Goal: Find specific page/section

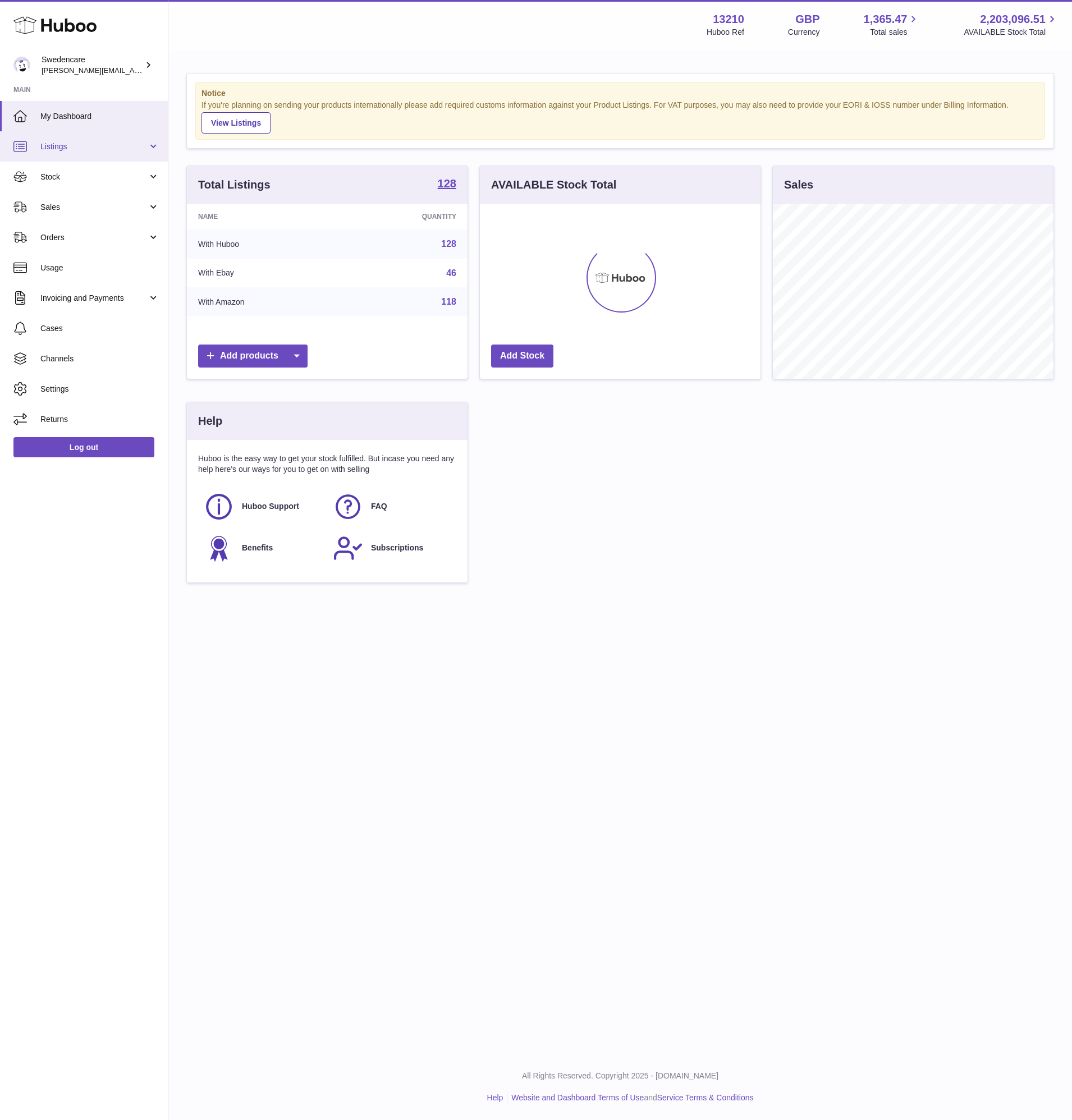
scroll to position [175, 281]
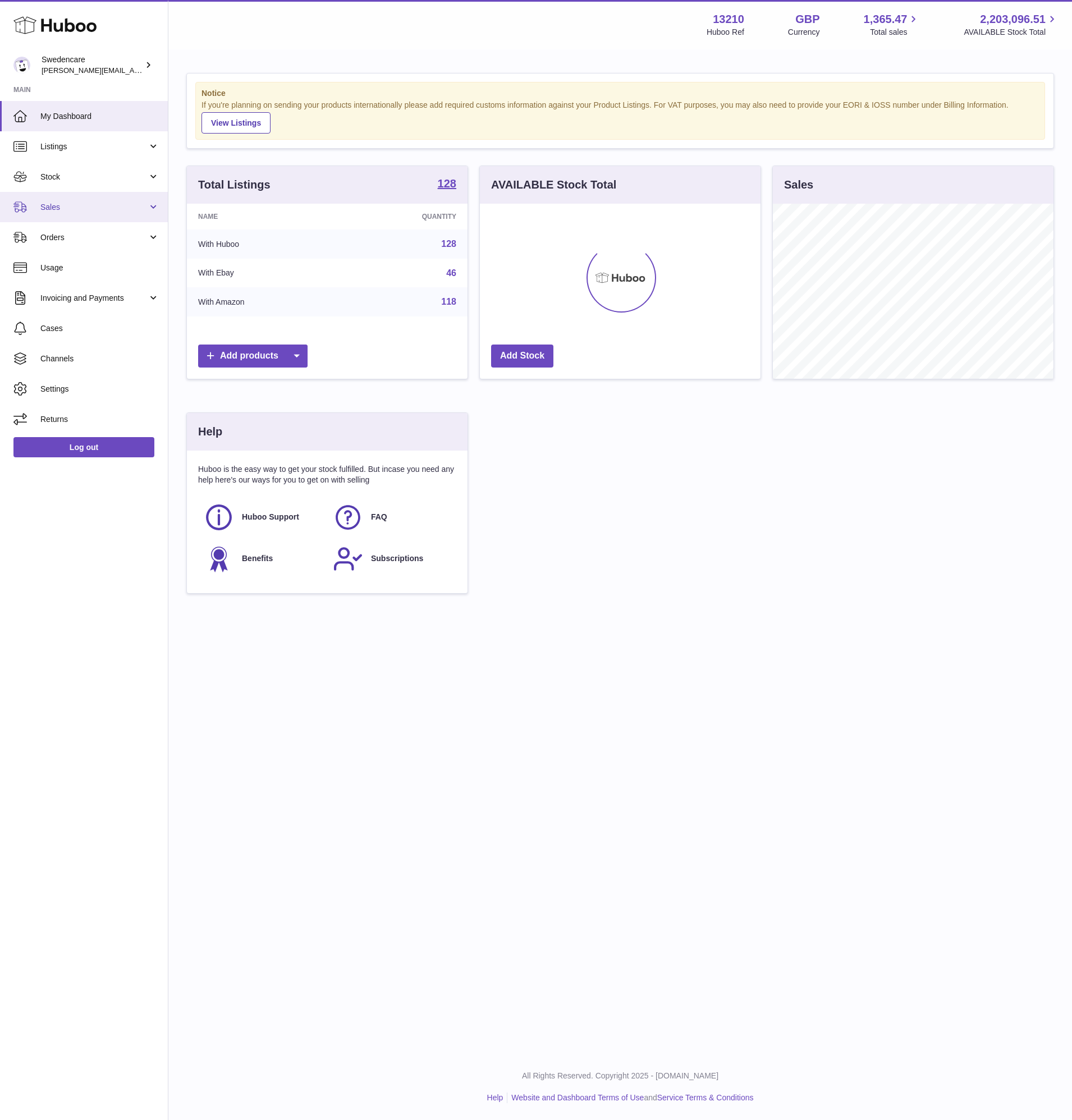
click at [89, 203] on span "Sales" at bounding box center [94, 207] width 107 height 11
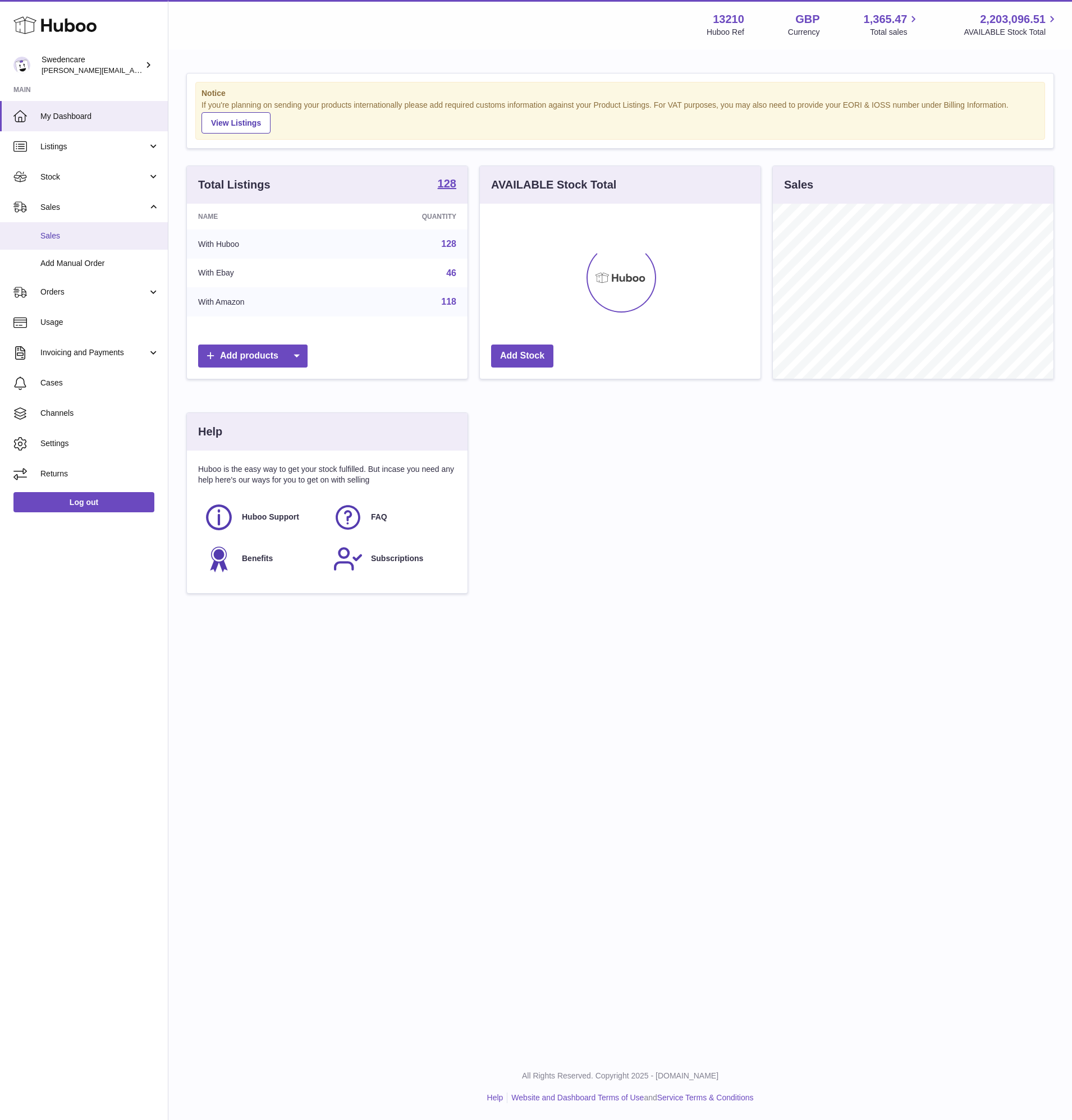
click at [92, 233] on span "Sales" at bounding box center [100, 236] width 119 height 11
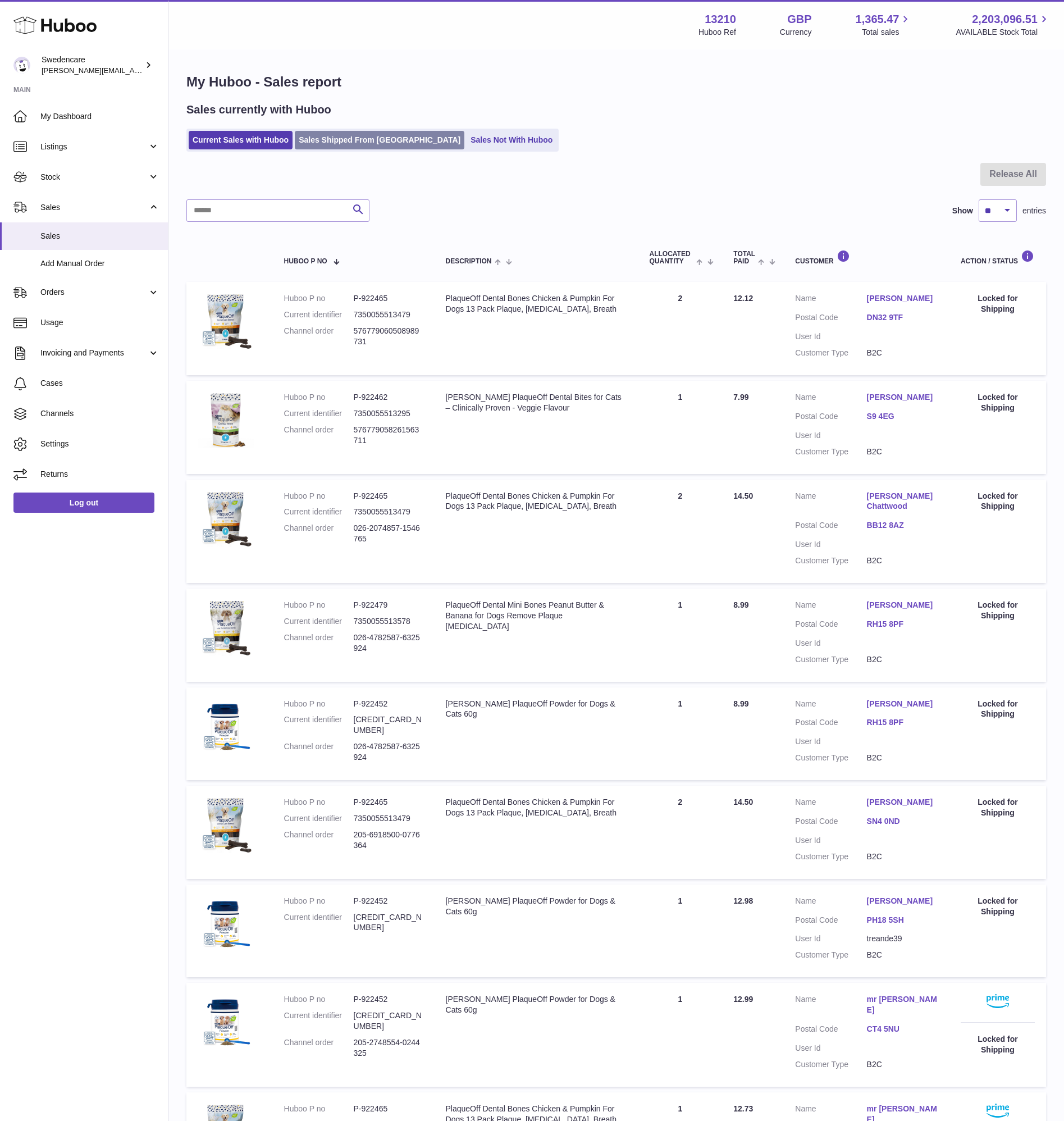
click at [396, 141] on link "Sales Shipped From [GEOGRAPHIC_DATA]" at bounding box center [379, 140] width 170 height 18
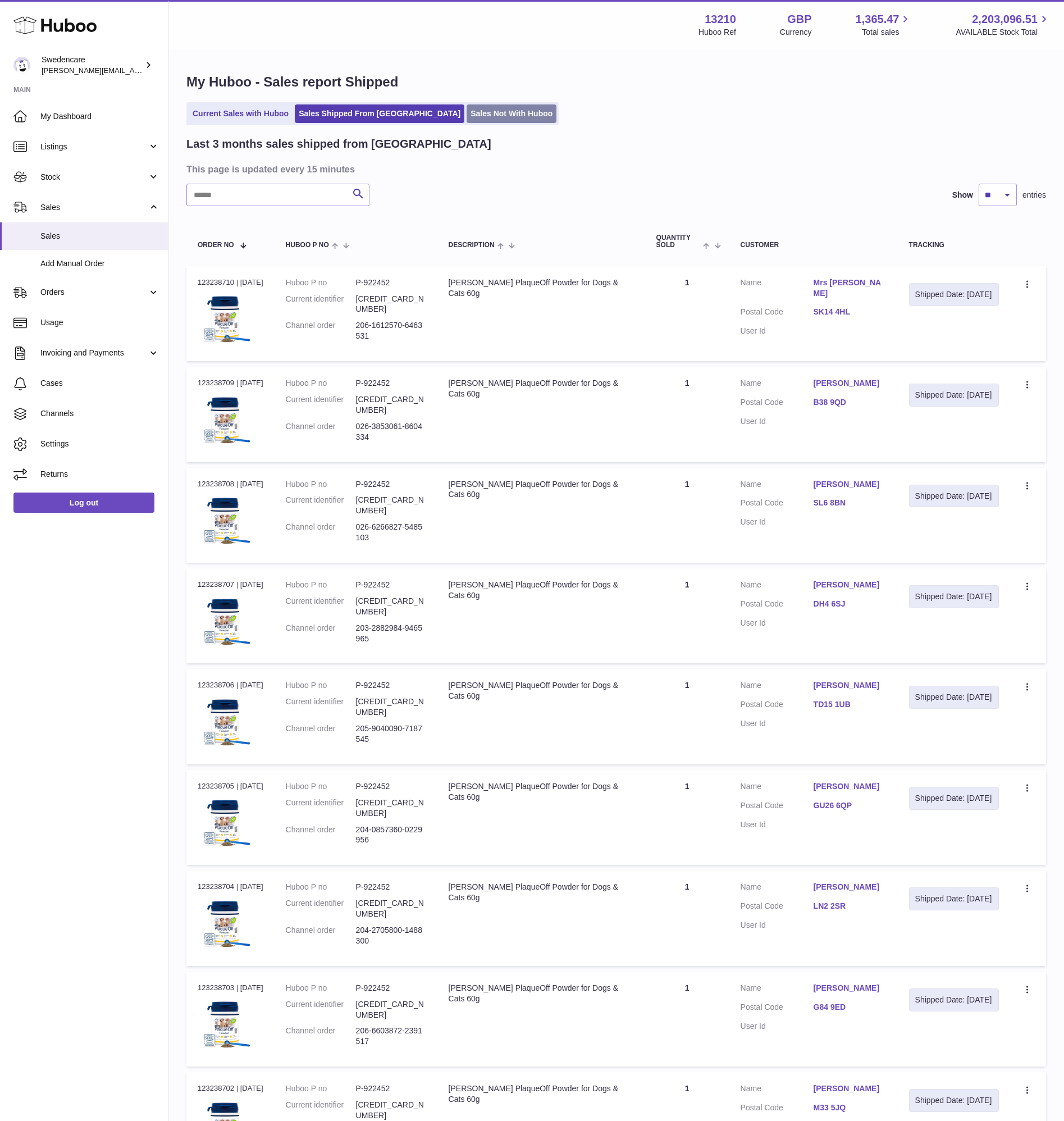
click at [467, 119] on link "Sales Not With Huboo" at bounding box center [511, 114] width 90 height 18
